Goal: Task Accomplishment & Management: Use online tool/utility

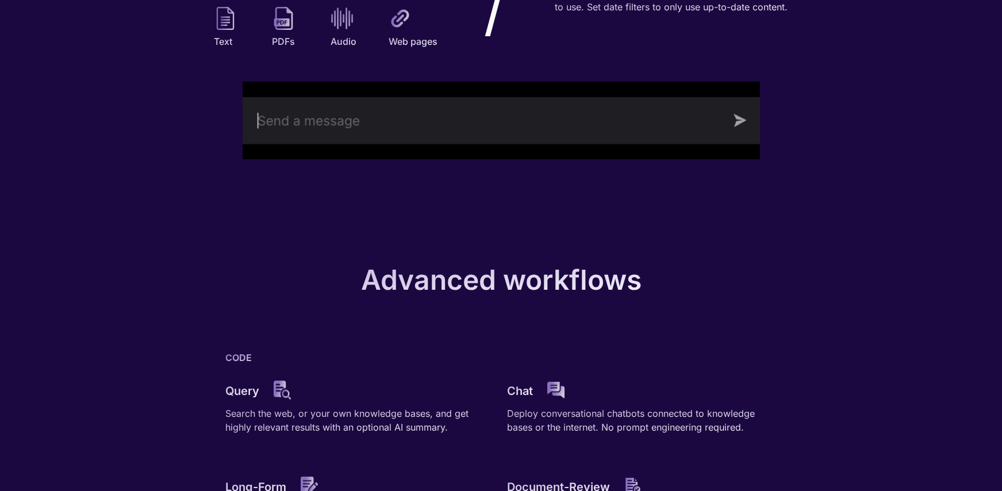
scroll to position [1166, 0]
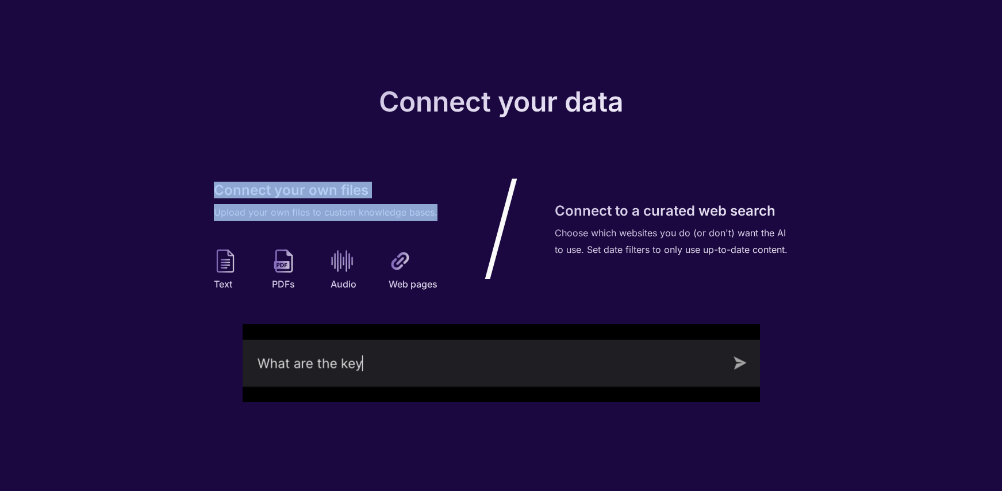
drag, startPoint x: 207, startPoint y: 191, endPoint x: 444, endPoint y: 209, distance: 237.4
click at [444, 209] on div "Connect your data Connect your own files Upload your own files to custom knowle…" at bounding box center [501, 246] width 1002 height 426
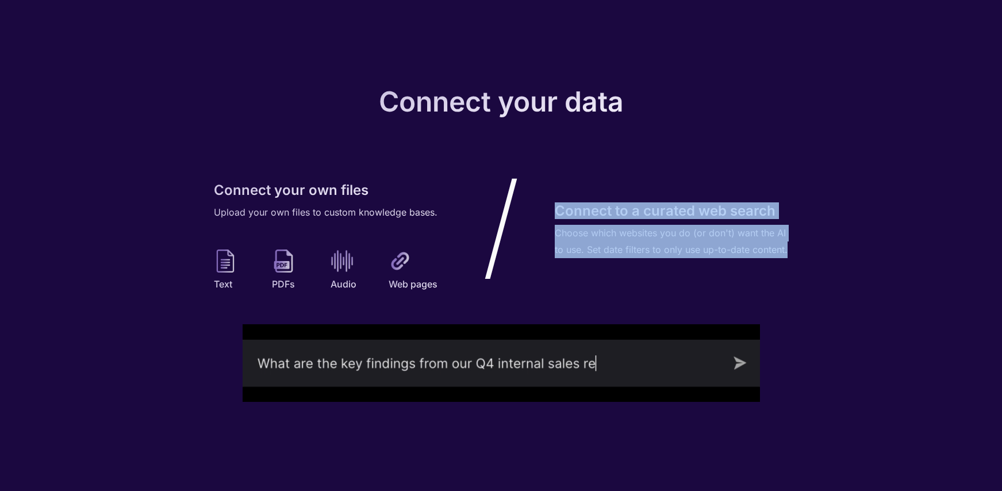
drag, startPoint x: 544, startPoint y: 209, endPoint x: 799, endPoint y: 269, distance: 262.7
click at [799, 269] on div "Connect your data Connect your own files Upload your own files to custom knowle…" at bounding box center [501, 246] width 1002 height 426
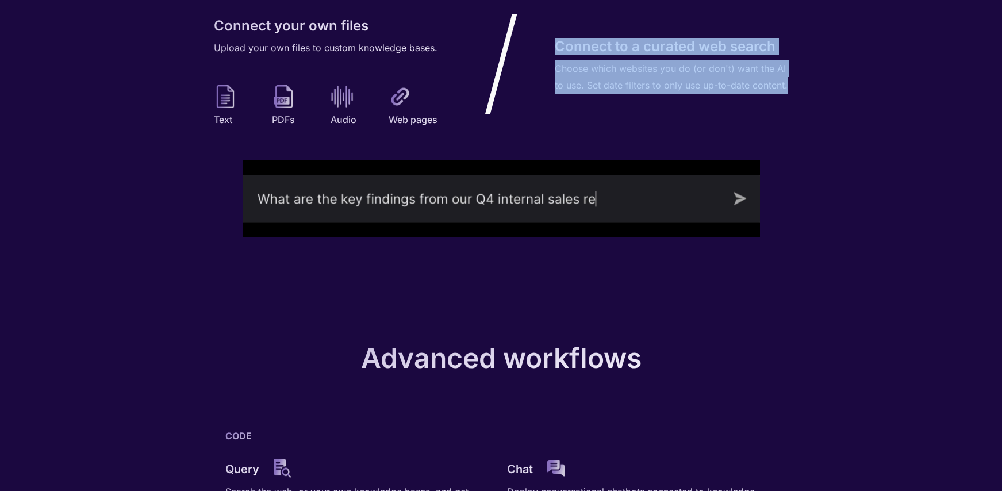
scroll to position [1541, 0]
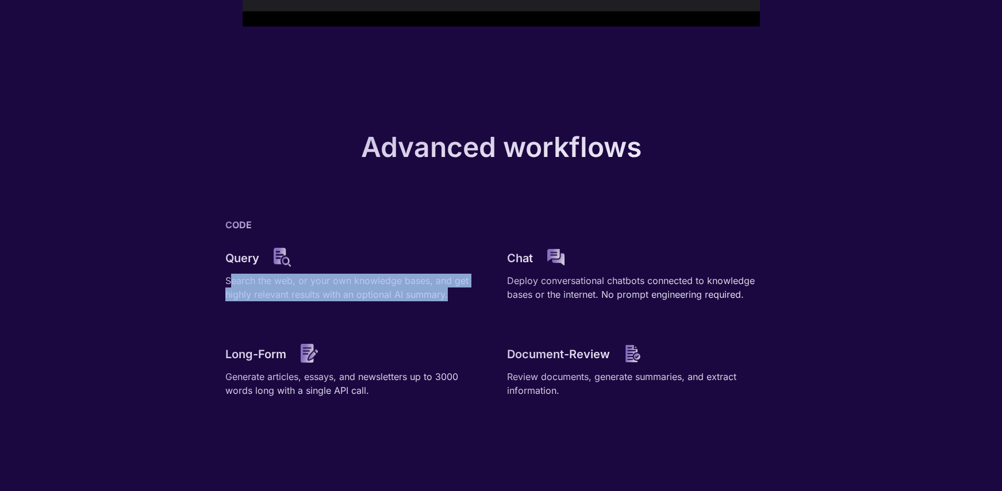
drag, startPoint x: 236, startPoint y: 287, endPoint x: 463, endPoint y: 313, distance: 228.4
click at [463, 313] on div "CODE Query Search the web, or your own knowledge bases, and get highly relevant…" at bounding box center [501, 321] width 575 height 222
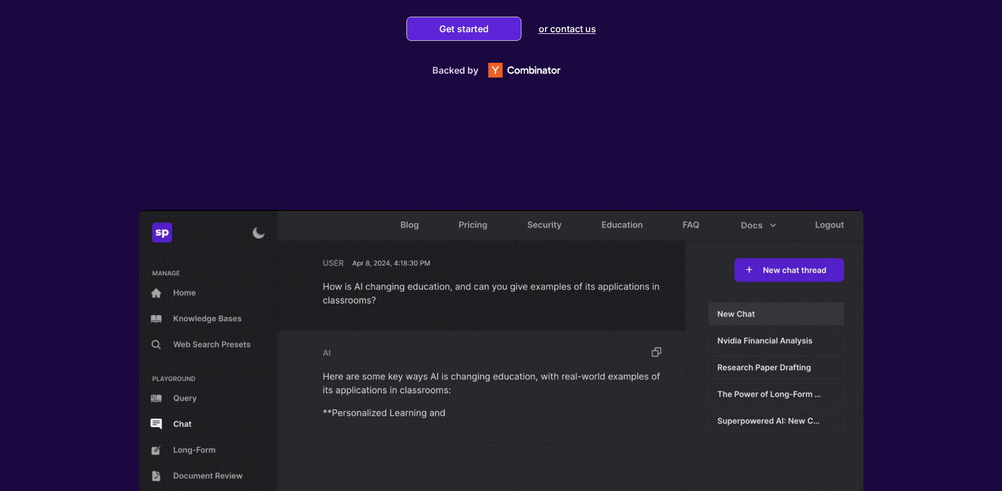
scroll to position [0, 0]
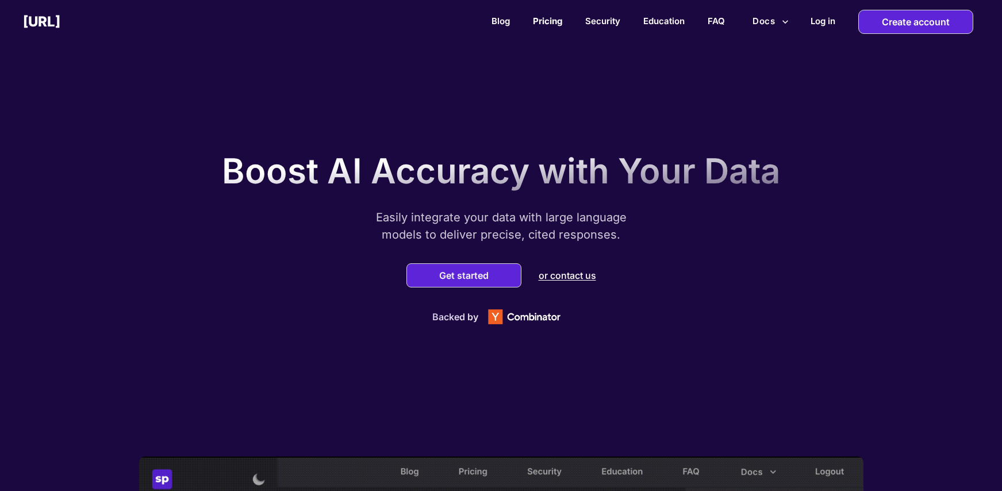
click at [544, 20] on link "Pricing" at bounding box center [547, 21] width 29 height 11
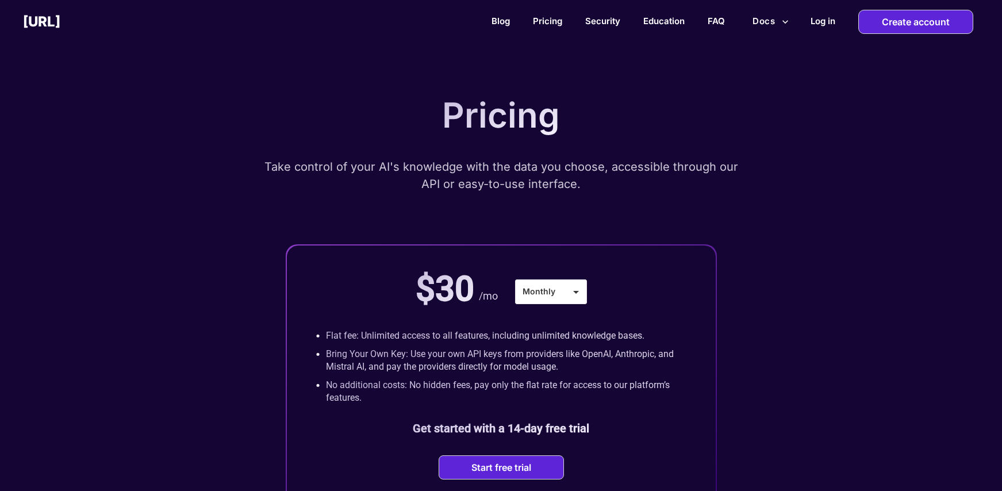
click at [250, 266] on div "Pricing Take control of your AI's knowledge with the data you choose, accessibl…" at bounding box center [501, 299] width 690 height 420
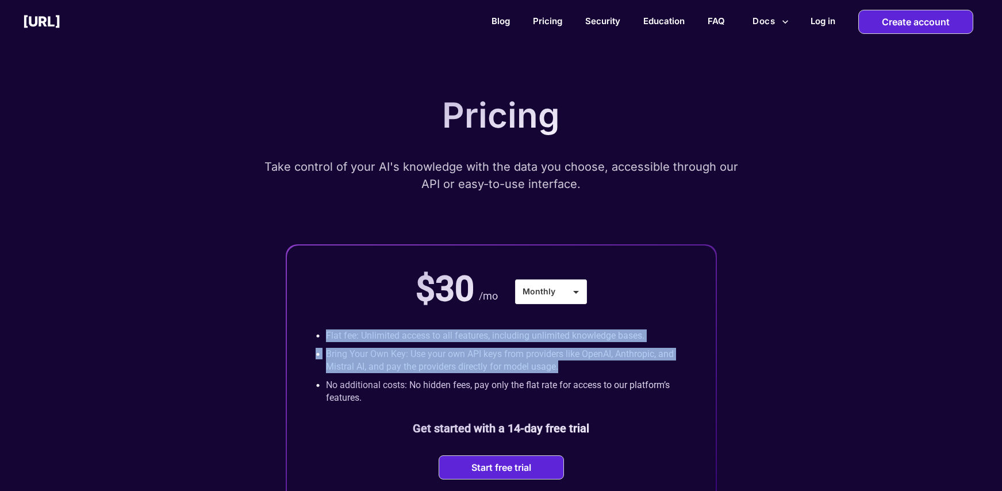
drag, startPoint x: 325, startPoint y: 336, endPoint x: 597, endPoint y: 371, distance: 274.0
click at [610, 370] on div "• Flat fee: Unlimited access to all features, including unlimited knowledge bas…" at bounding box center [500, 366] width 371 height 80
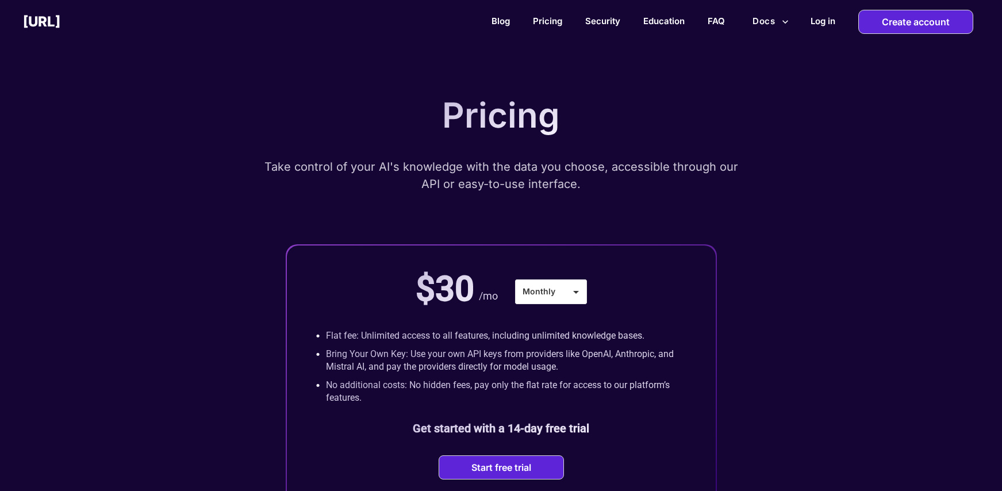
click at [410, 386] on p "No additional costs: No hidden fees, pay only the flat rate for access to our p…" at bounding box center [506, 391] width 361 height 25
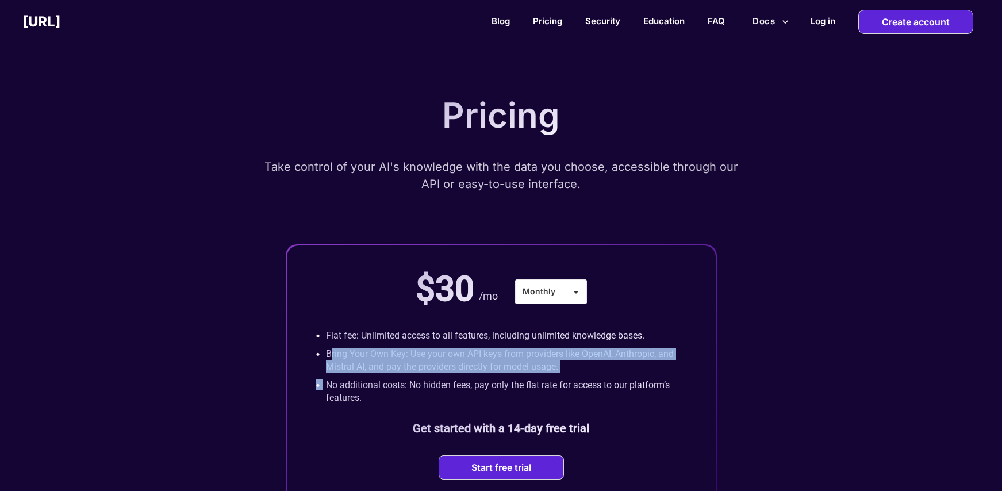
drag, startPoint x: 329, startPoint y: 355, endPoint x: 542, endPoint y: 380, distance: 214.7
click at [552, 378] on div "• Flat fee: Unlimited access to all features, including unlimited knowledge bas…" at bounding box center [500, 366] width 371 height 80
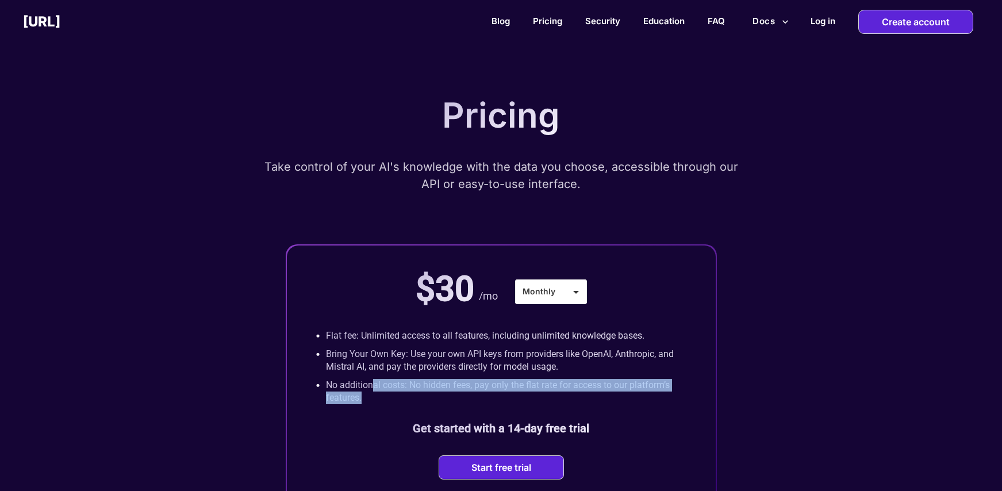
drag, startPoint x: 373, startPoint y: 391, endPoint x: 490, endPoint y: 394, distance: 116.7
click at [490, 394] on p "No additional costs: No hidden fees, pay only the flat rate for access to our p…" at bounding box center [506, 391] width 361 height 25
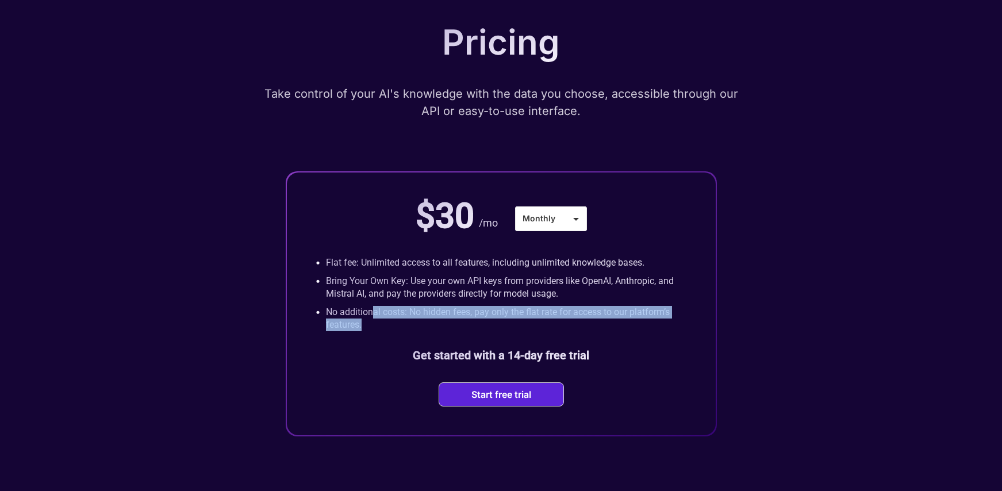
scroll to position [300, 0]
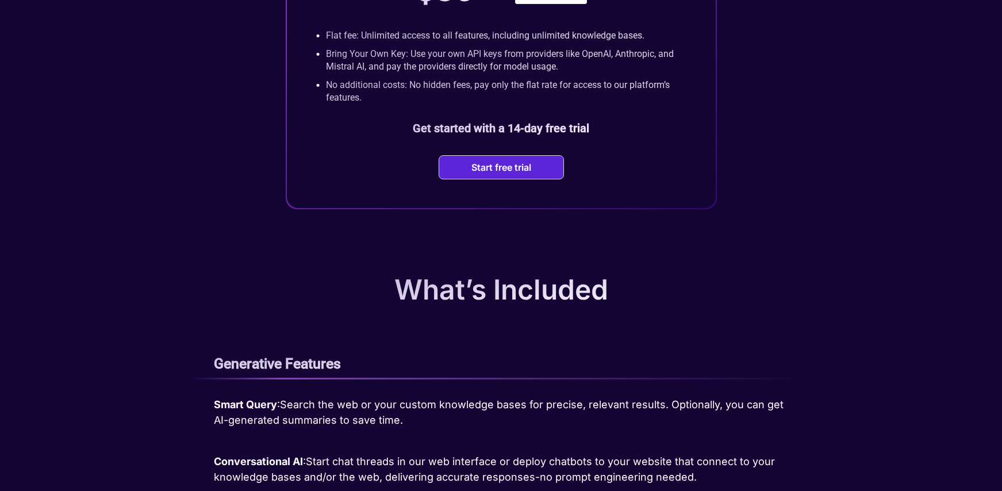
click at [359, 267] on div "What’s Included" at bounding box center [501, 289] width 690 height 45
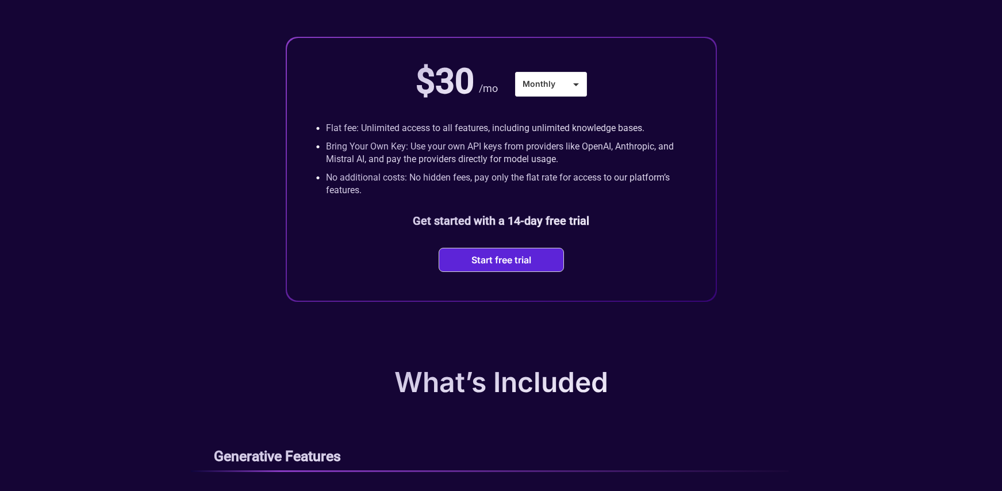
scroll to position [7, 0]
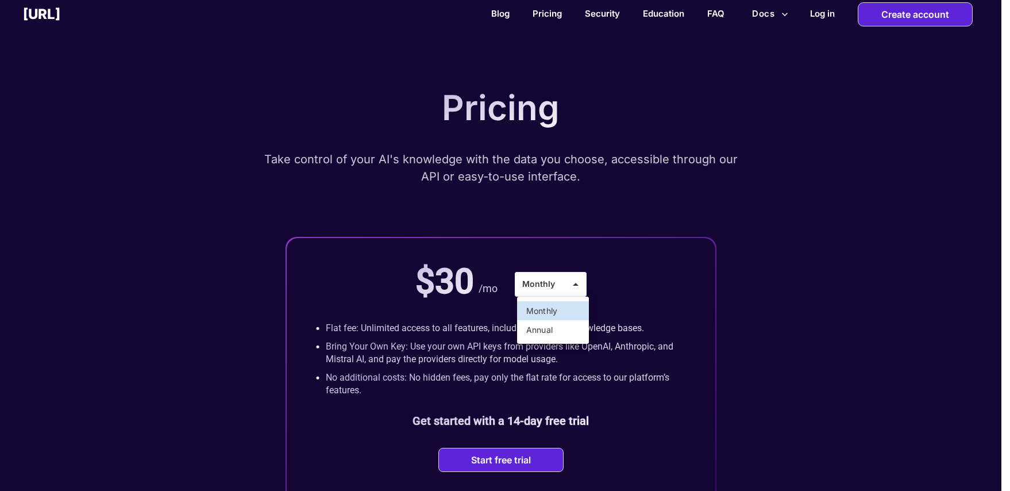
click at [544, 307] on li "Monthly" at bounding box center [553, 310] width 72 height 19
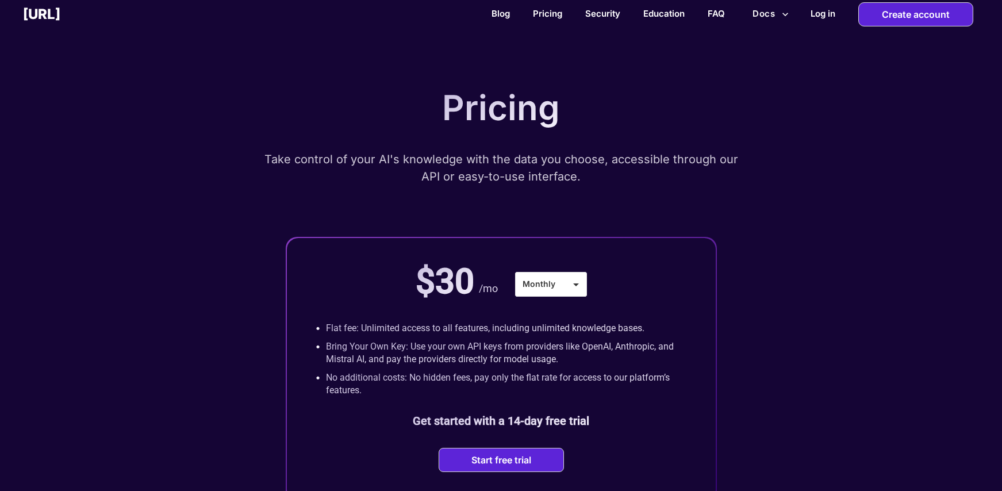
drag, startPoint x: 719, startPoint y: 291, endPoint x: 667, endPoint y: 318, distance: 58.6
click at [717, 292] on div "Pricing Take control of your AI's knowledge with the data you choose, accessibl…" at bounding box center [501, 292] width 690 height 420
click at [499, 460] on button "Start free trial" at bounding box center [501, 459] width 67 height 11
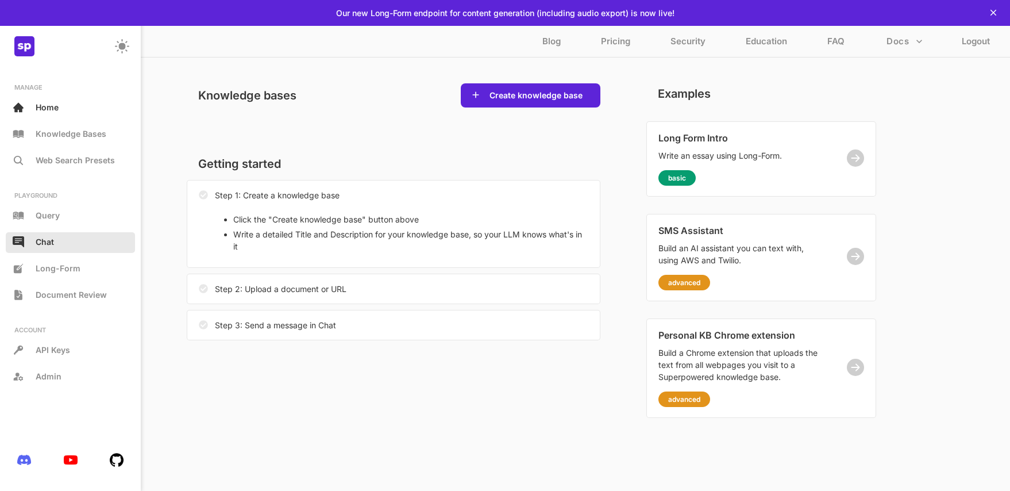
click at [44, 238] on p "Chat" at bounding box center [45, 242] width 18 height 10
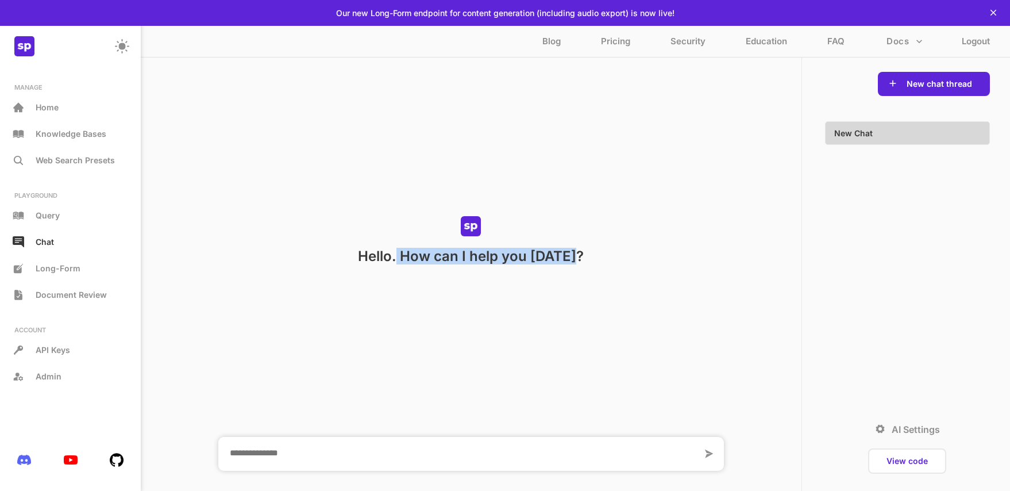
drag, startPoint x: 402, startPoint y: 259, endPoint x: 693, endPoint y: 259, distance: 290.7
click at [693, 259] on div "Hello. How can I help you [DATE]?" at bounding box center [471, 240] width 661 height 48
click at [686, 229] on div "Hello. How can I help you [DATE]?" at bounding box center [471, 240] width 661 height 48
drag, startPoint x: 361, startPoint y: 256, endPoint x: 637, endPoint y: 244, distance: 276.7
click at [638, 245] on div "Hello. How can I help you [DATE]?" at bounding box center [471, 240] width 661 height 48
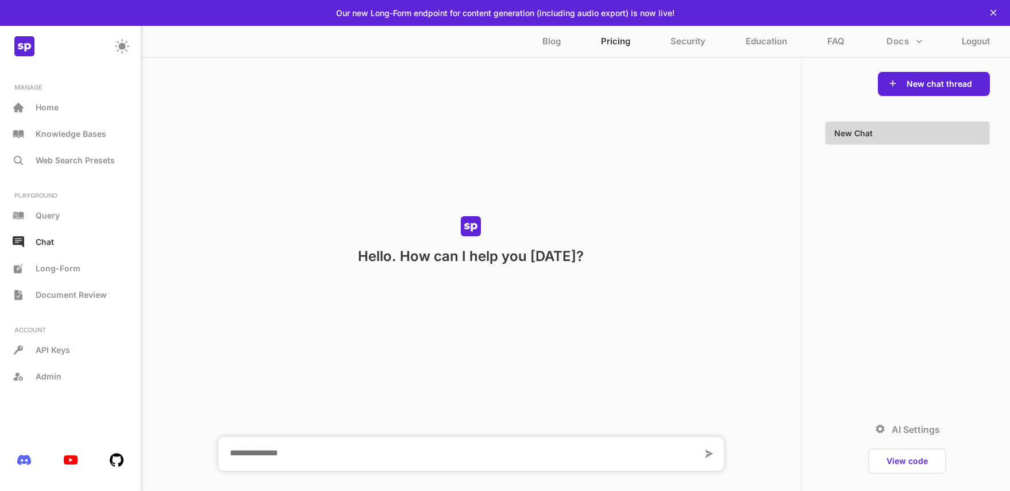
click at [615, 43] on p "Pricing" at bounding box center [615, 44] width 29 height 17
click at [44, 346] on p "API Keys" at bounding box center [53, 350] width 34 height 10
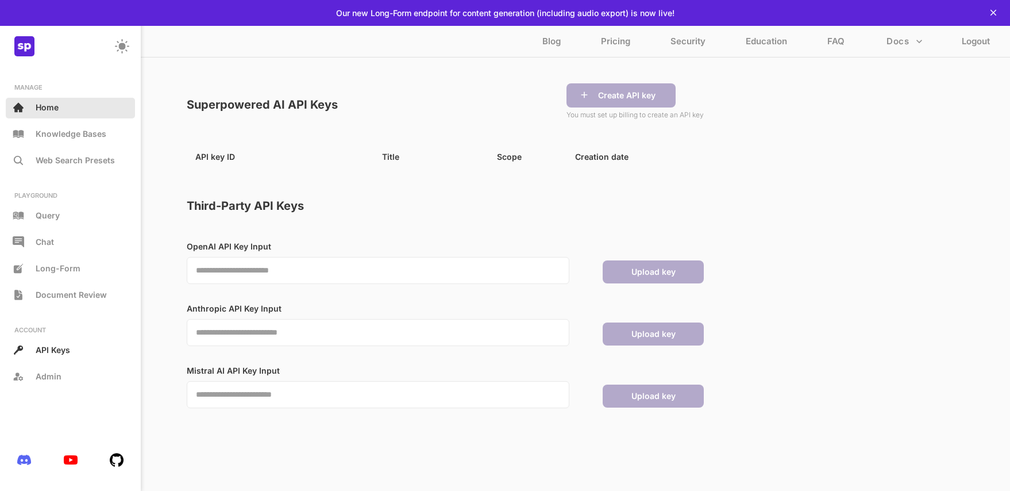
click at [47, 107] on p "Home" at bounding box center [47, 107] width 23 height 10
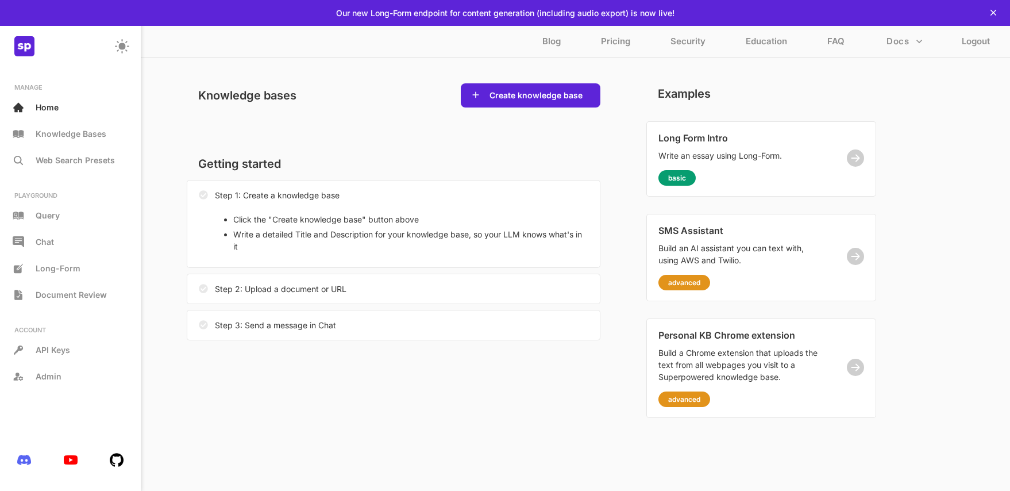
click at [311, 132] on div "Knowledge bases Create knowledge base" at bounding box center [394, 112] width 414 height 59
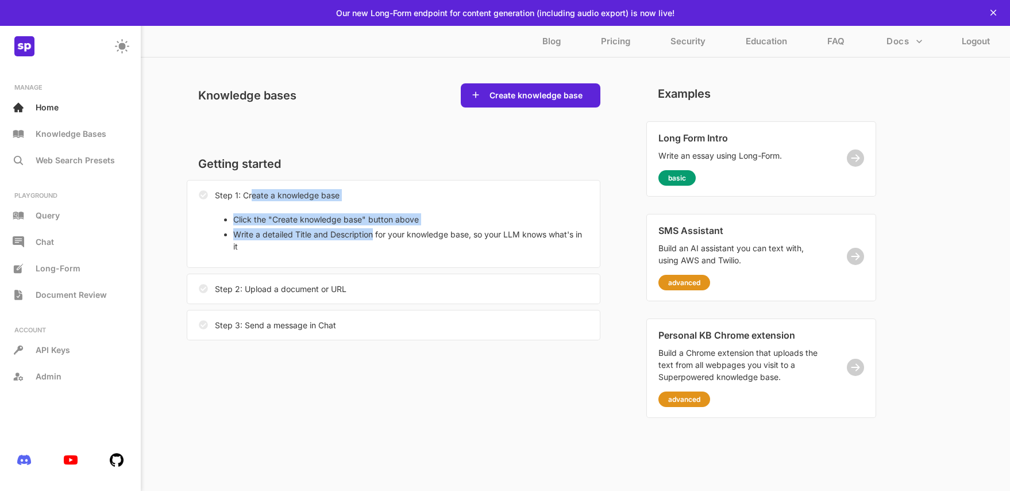
drag, startPoint x: 252, startPoint y: 194, endPoint x: 371, endPoint y: 238, distance: 127.2
click at [371, 238] on div "Step 1: Create a knowledge base Click the "Create knowledge base" button above …" at bounding box center [394, 223] width 390 height 75
click at [522, 100] on button "Create knowledge base" at bounding box center [536, 95] width 100 height 11
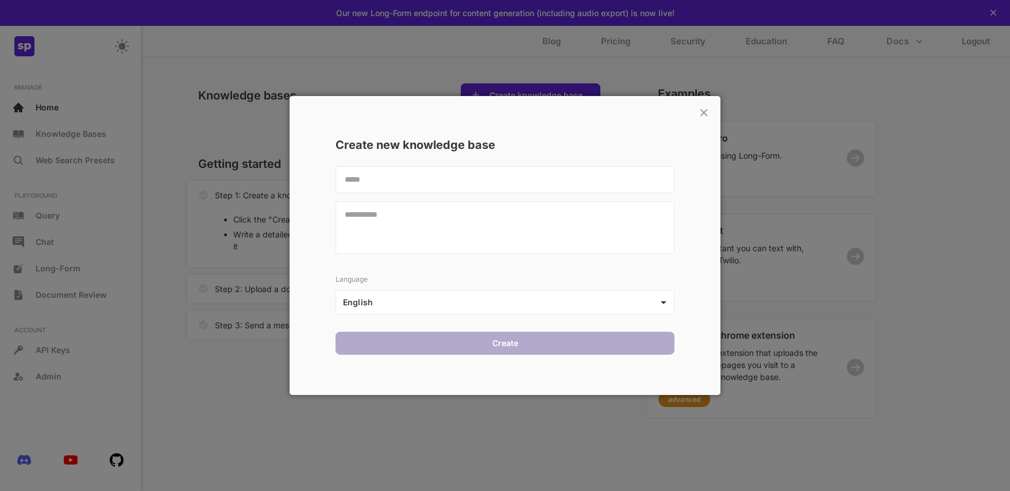
click at [440, 178] on textarea at bounding box center [505, 179] width 339 height 27
click at [464, 305] on body "This web-app is not optimized for small screens. Please use a larger screen to …" at bounding box center [505, 245] width 1010 height 491
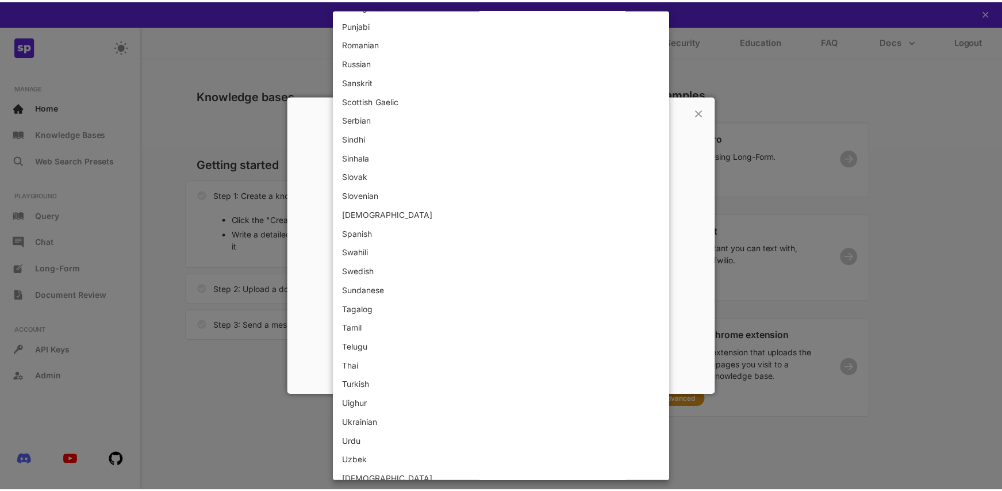
scroll to position [1300, 0]
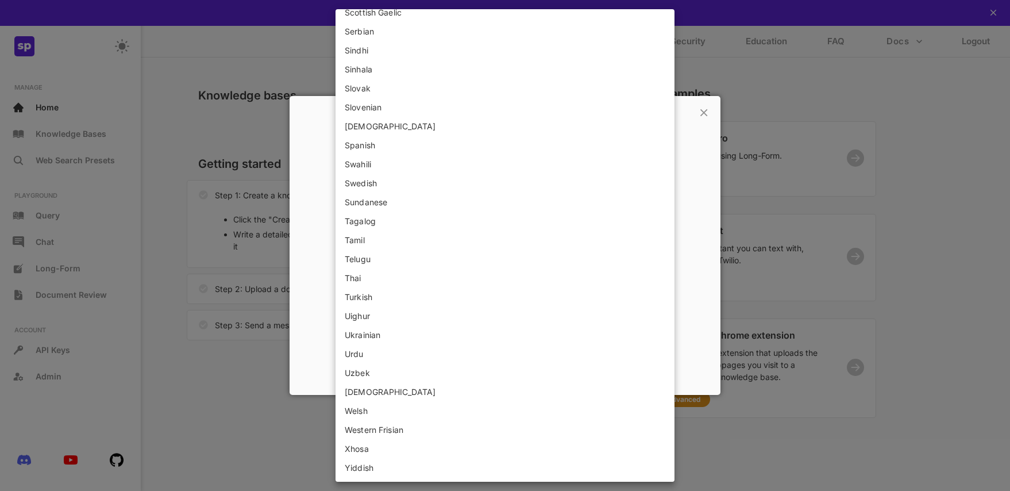
click at [378, 145] on li "Spanish" at bounding box center [505, 145] width 339 height 19
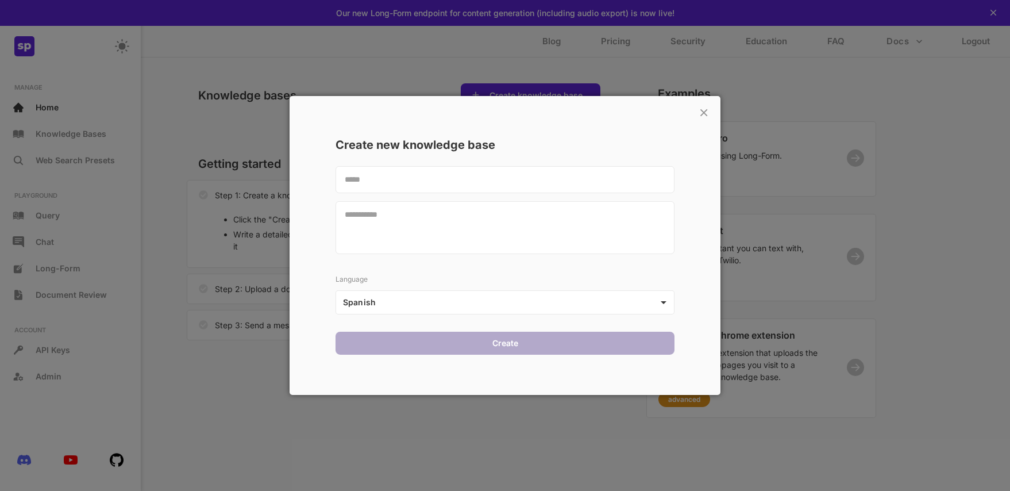
click at [368, 171] on textarea at bounding box center [505, 179] width 339 height 27
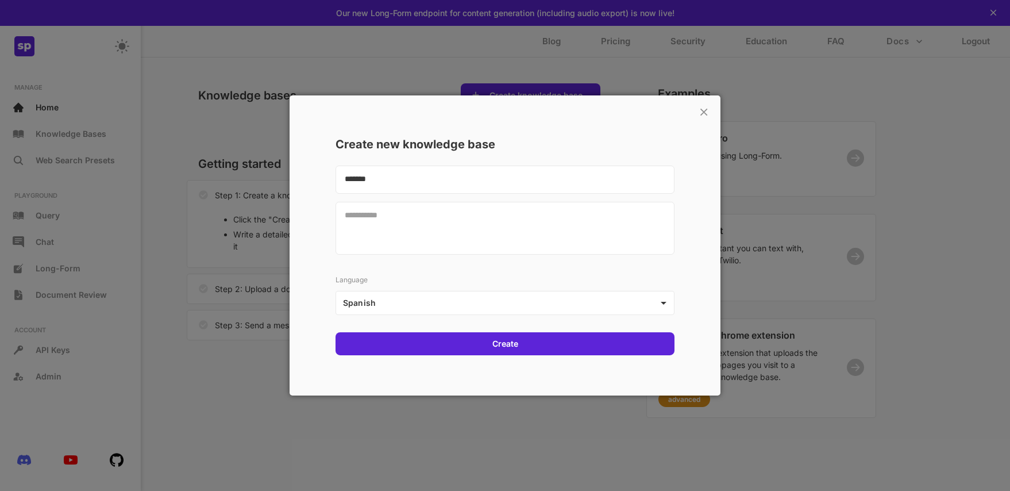
type textarea "*******"
click at [440, 215] on textarea at bounding box center [505, 228] width 339 height 53
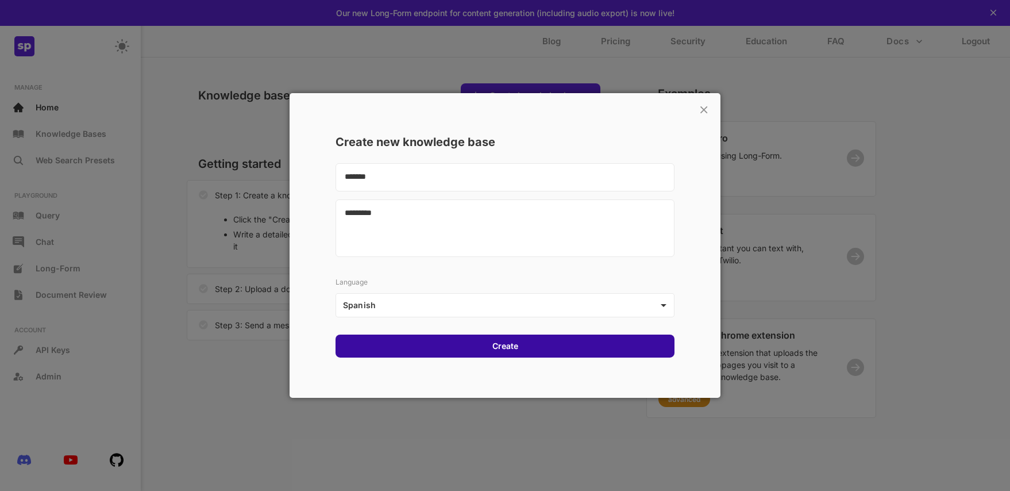
type textarea "*********"
click at [530, 344] on div "Create" at bounding box center [505, 345] width 339 height 23
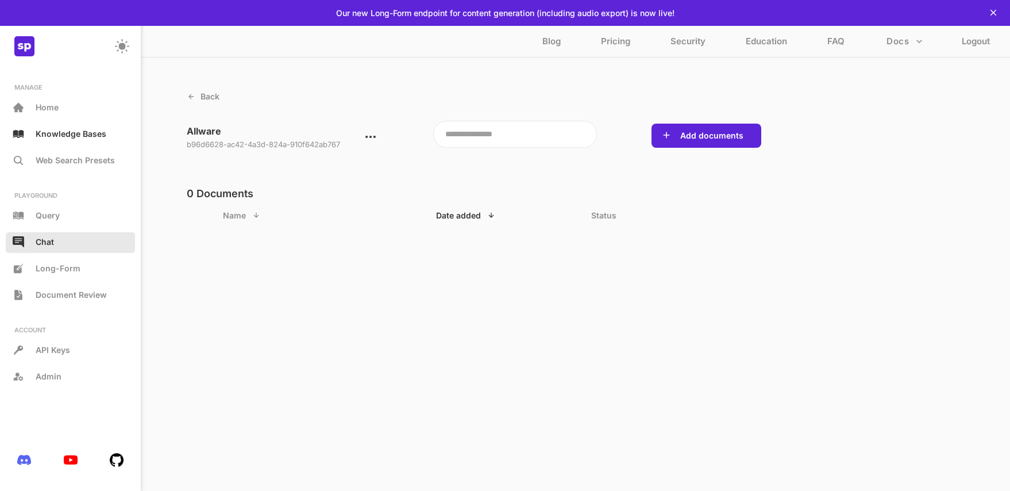
click at [48, 238] on p "Chat" at bounding box center [45, 242] width 18 height 10
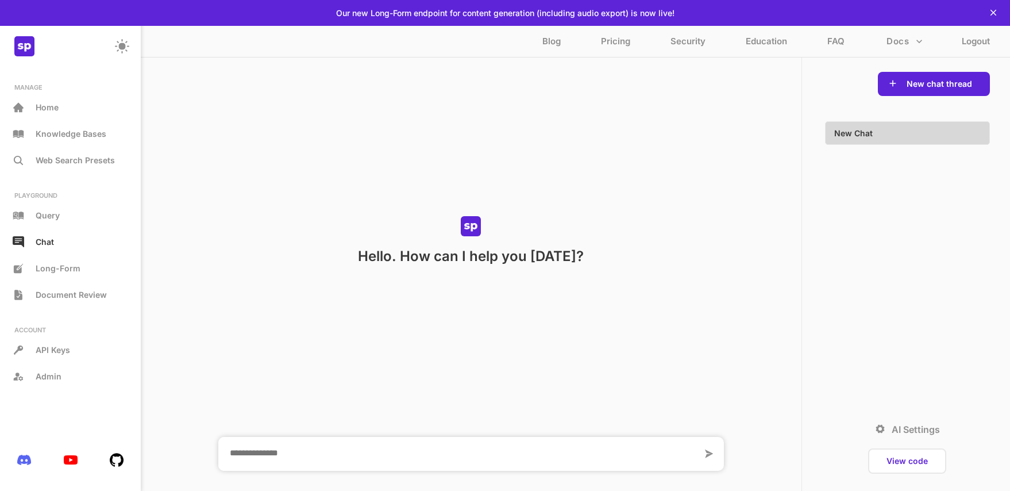
click at [338, 443] on textarea at bounding box center [460, 454] width 484 height 34
type textarea "**********"
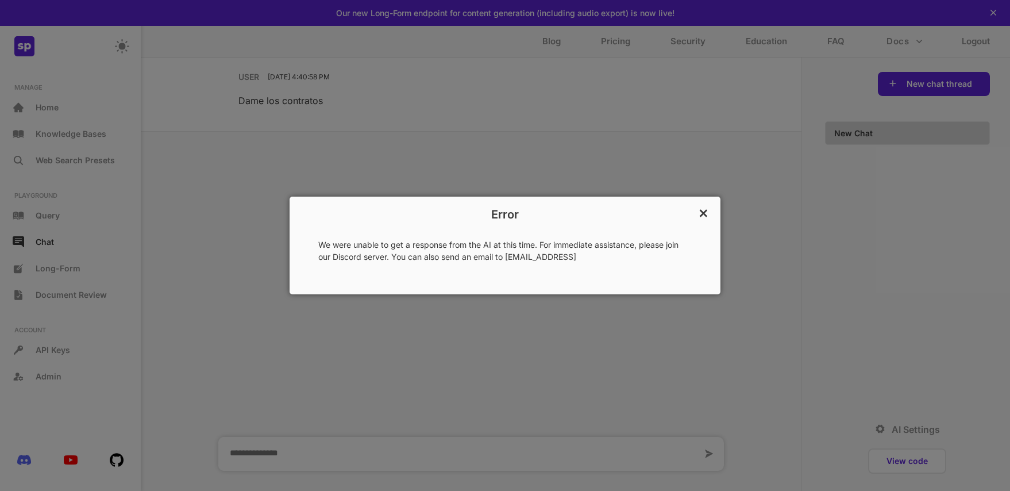
click at [704, 211] on p "×" at bounding box center [703, 212] width 11 height 20
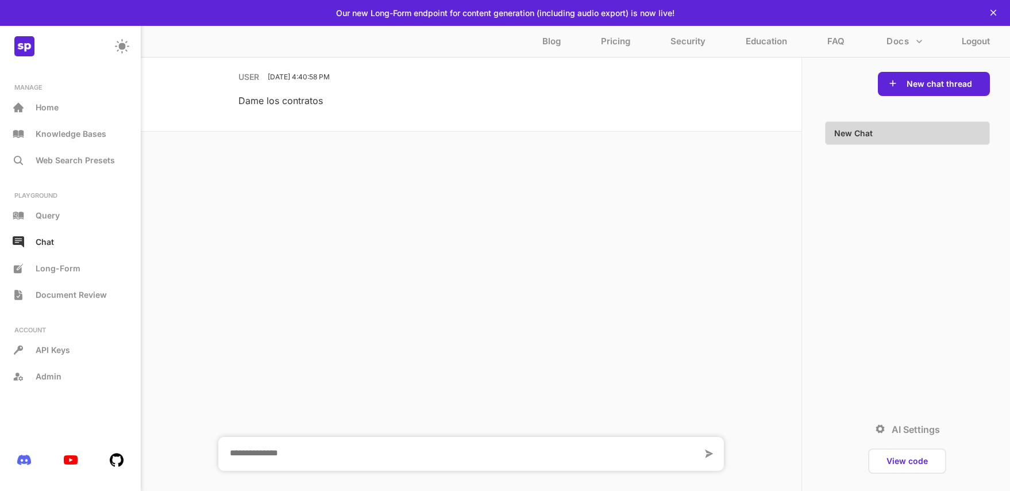
drag, startPoint x: 308, startPoint y: 455, endPoint x: 348, endPoint y: 449, distance: 40.7
click at [308, 455] on textarea at bounding box center [460, 454] width 484 height 34
type textarea "**********"
click at [398, 235] on div "..." at bounding box center [482, 231] width 488 height 17
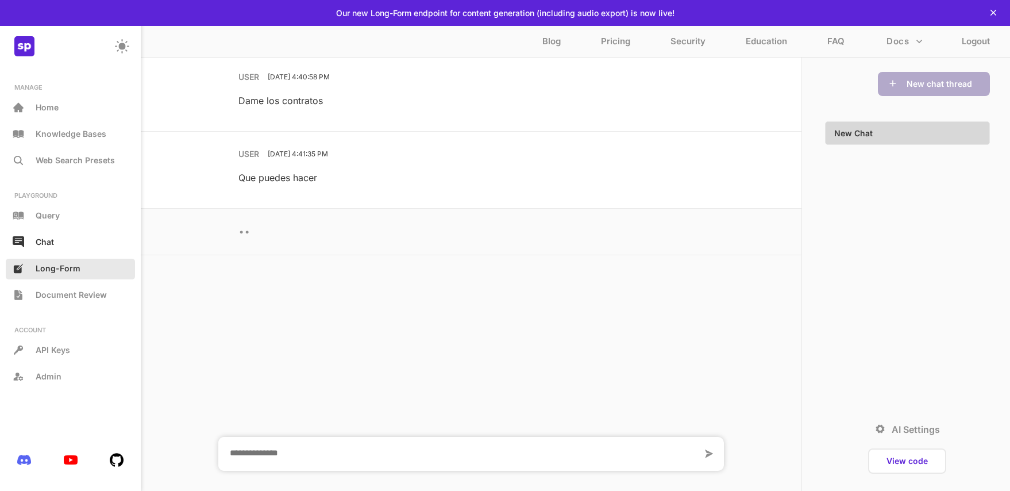
click at [63, 270] on div "Long-Form" at bounding box center [70, 269] width 129 height 21
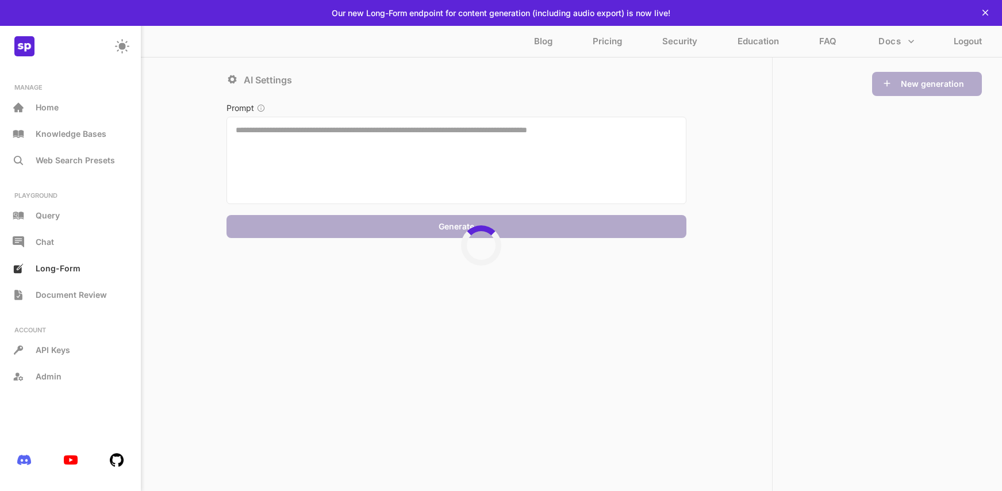
click at [288, 157] on textarea at bounding box center [456, 160] width 460 height 87
click at [392, 115] on div "Prompt" at bounding box center [456, 108] width 460 height 18
drag, startPoint x: 638, startPoint y: 129, endPoint x: 437, endPoint y: 163, distance: 204.6
click at [437, 163] on textarea at bounding box center [456, 160] width 460 height 87
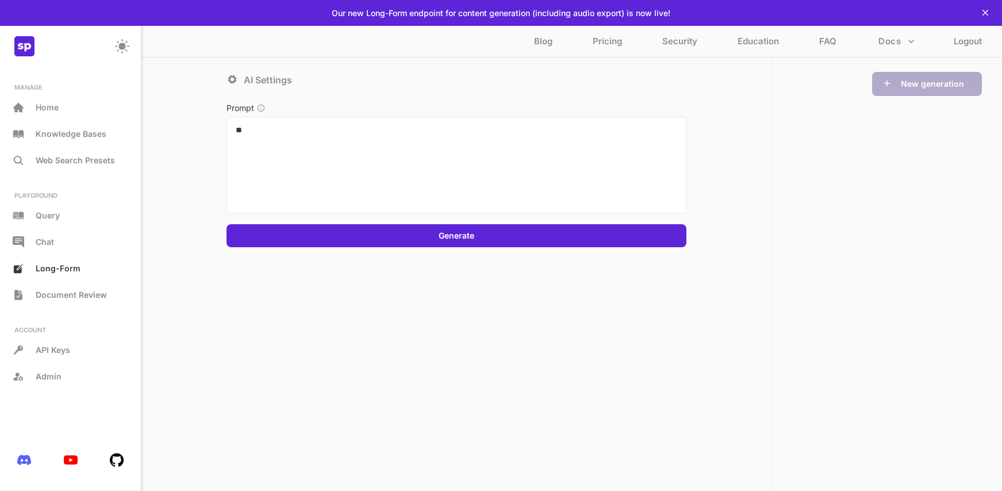
type textarea "*"
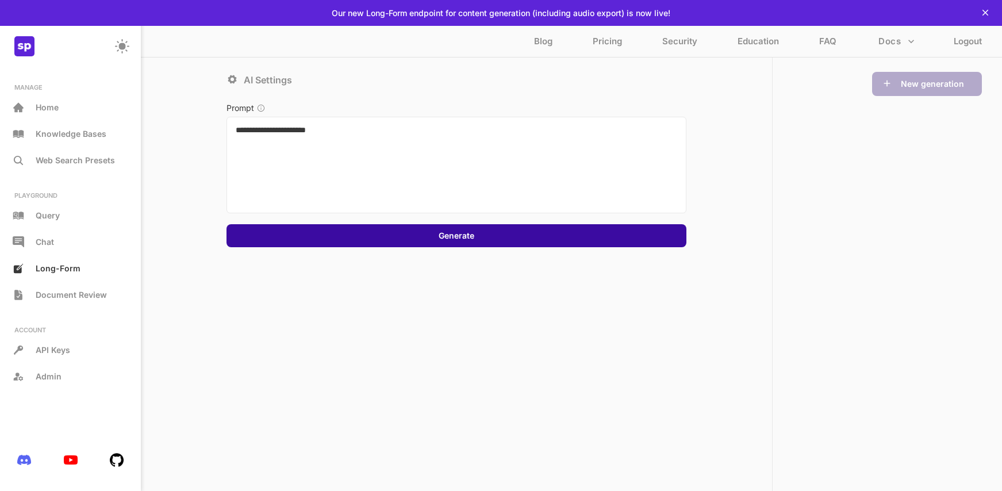
type textarea "**********"
click at [425, 238] on div "Generate" at bounding box center [456, 235] width 460 height 23
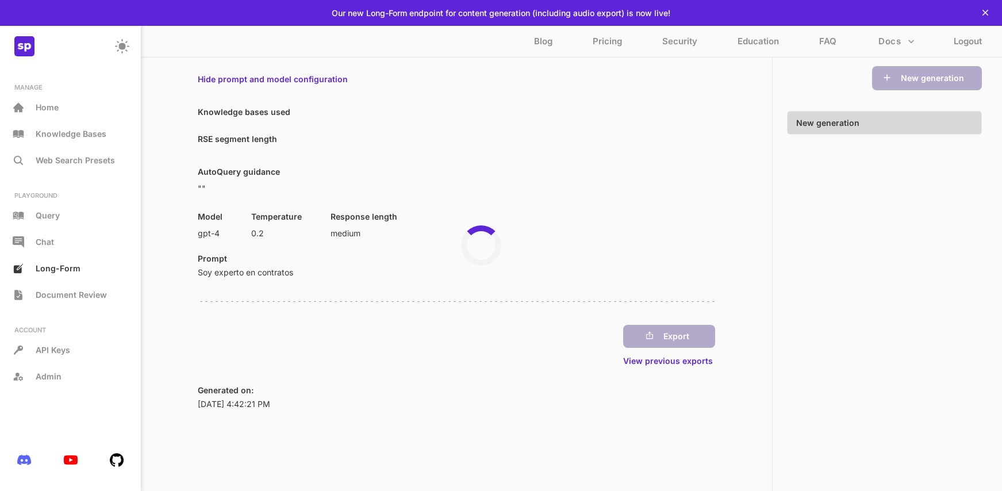
scroll to position [11, 0]
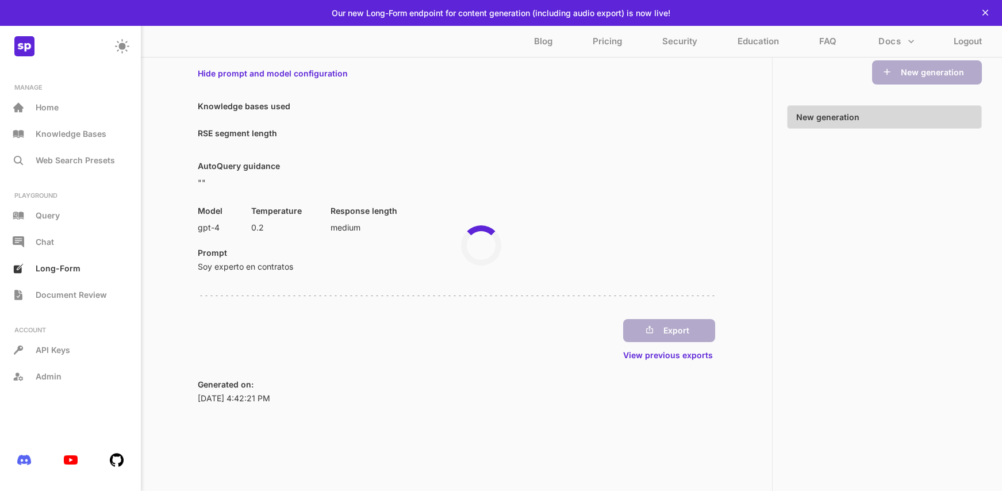
drag, startPoint x: 299, startPoint y: 271, endPoint x: 225, endPoint y: 275, distance: 74.2
click at [223, 276] on div "Hide prompt and model configuration Knowledge bases used RSE segment length Aut…" at bounding box center [456, 236] width 517 height 336
click at [519, 366] on div "Export View previous exports" at bounding box center [456, 343] width 517 height 49
click at [890, 39] on button "Docs" at bounding box center [895, 41] width 45 height 22
click at [842, 126] on li "Examples" at bounding box center [865, 125] width 103 height 19
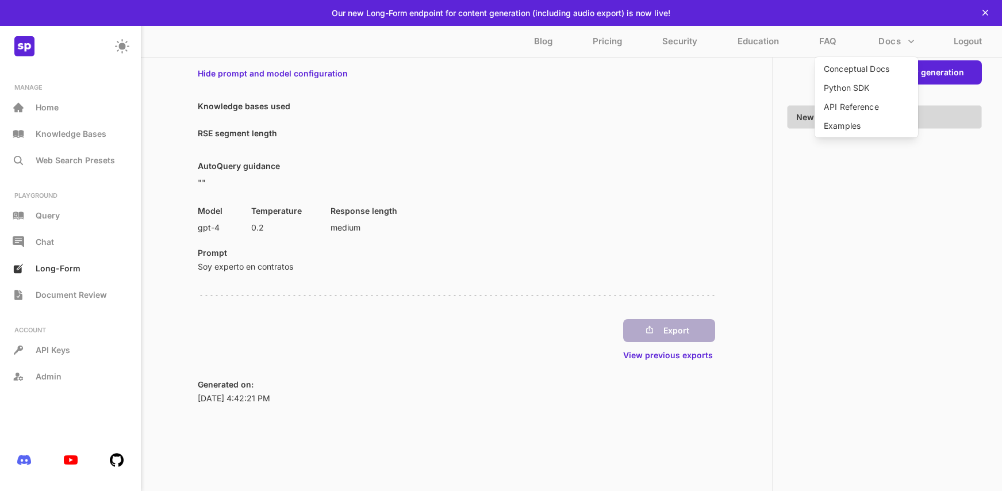
drag, startPoint x: 479, startPoint y: 225, endPoint x: 479, endPoint y: 204, distance: 21.3
click at [479, 224] on div at bounding box center [501, 245] width 1002 height 491
drag, startPoint x: 587, startPoint y: 214, endPoint x: 595, endPoint y: 186, distance: 29.3
click at [587, 213] on div "Model gpt-4 Temperature 0.2 Response length medium" at bounding box center [456, 219] width 517 height 33
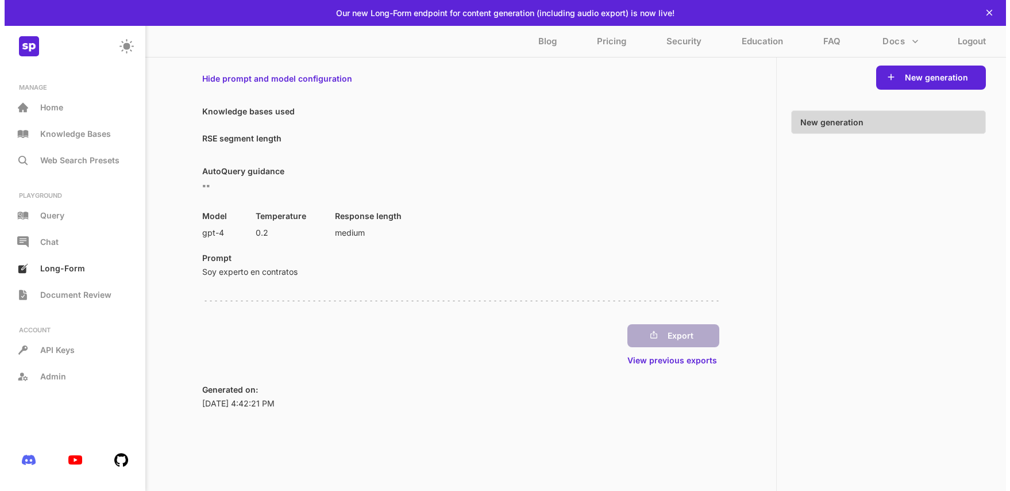
scroll to position [0, 0]
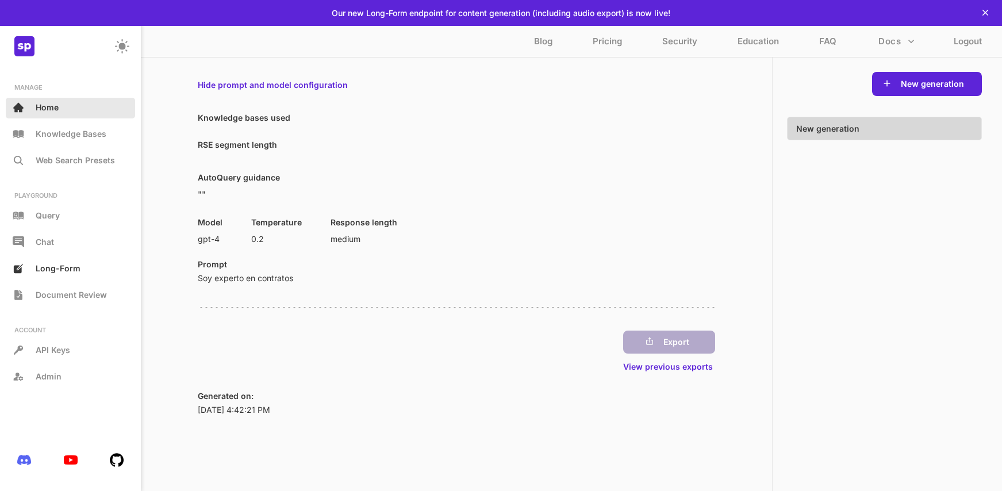
click at [38, 109] on p "Home" at bounding box center [47, 107] width 23 height 10
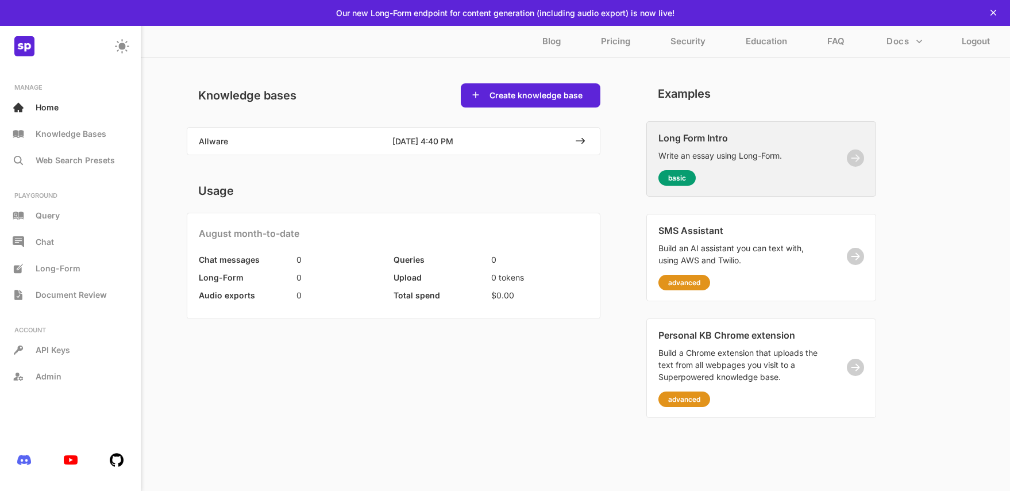
click at [674, 178] on p "basic" at bounding box center [677, 178] width 18 height 9
